Goal: Information Seeking & Learning: Learn about a topic

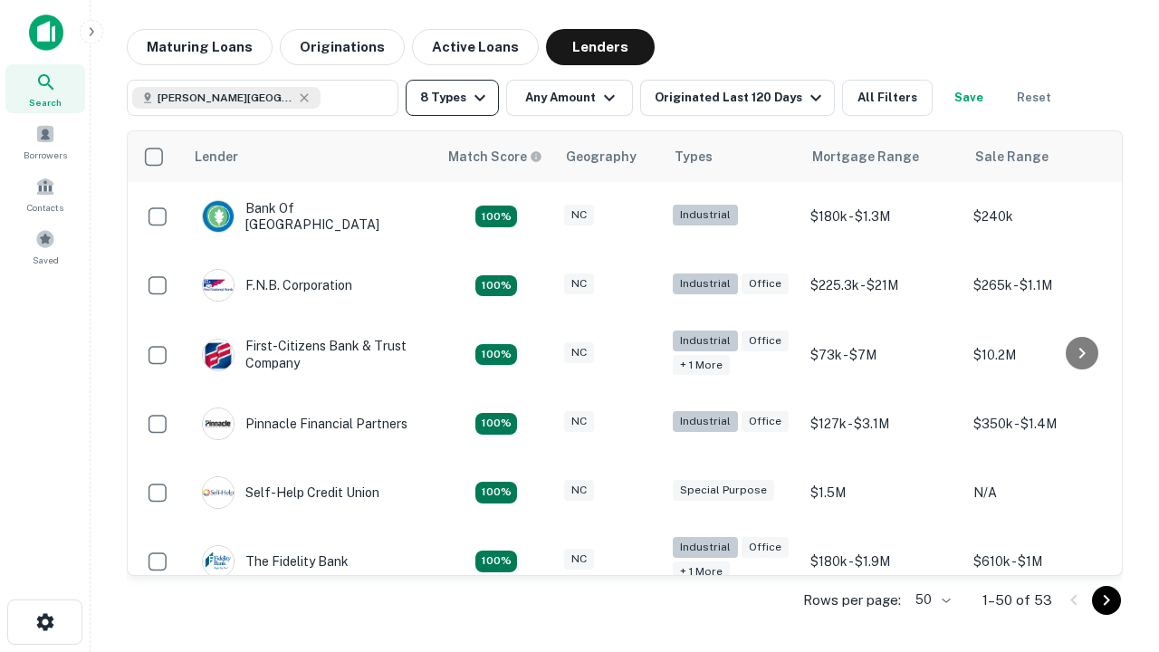
click at [452, 98] on button "8 Types" at bounding box center [452, 98] width 93 height 36
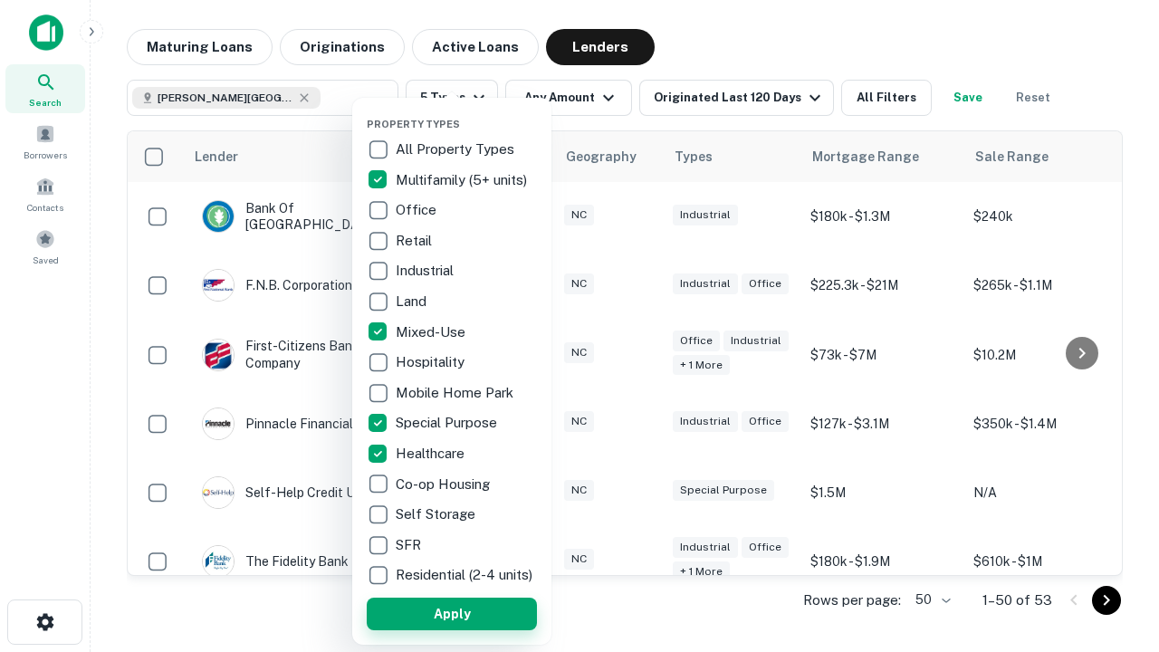
click at [452, 613] on button "Apply" at bounding box center [452, 614] width 170 height 33
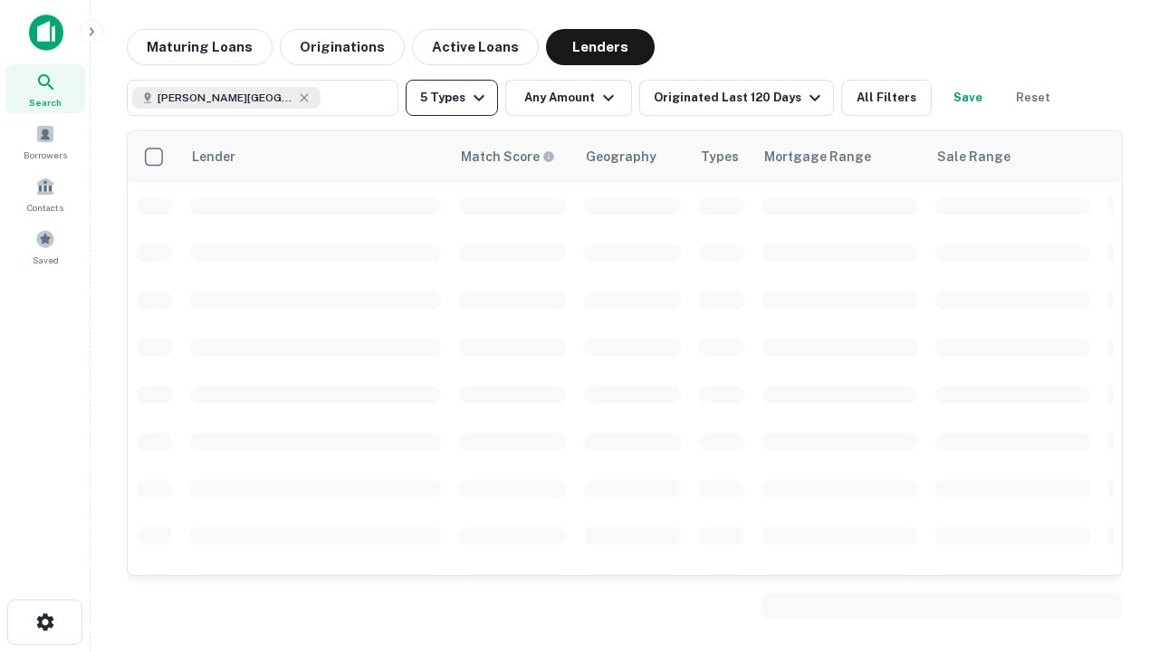
click at [452, 98] on button "5 Types" at bounding box center [452, 98] width 92 height 36
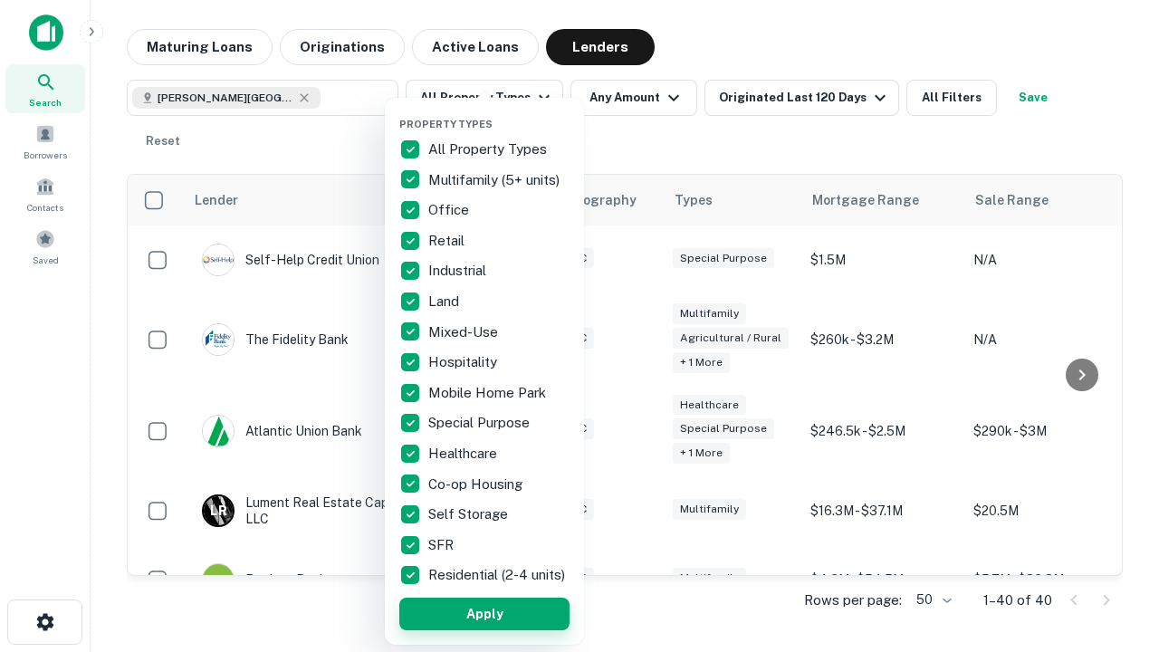
click at [484, 613] on button "Apply" at bounding box center [484, 614] width 170 height 33
